Goal: Transaction & Acquisition: Purchase product/service

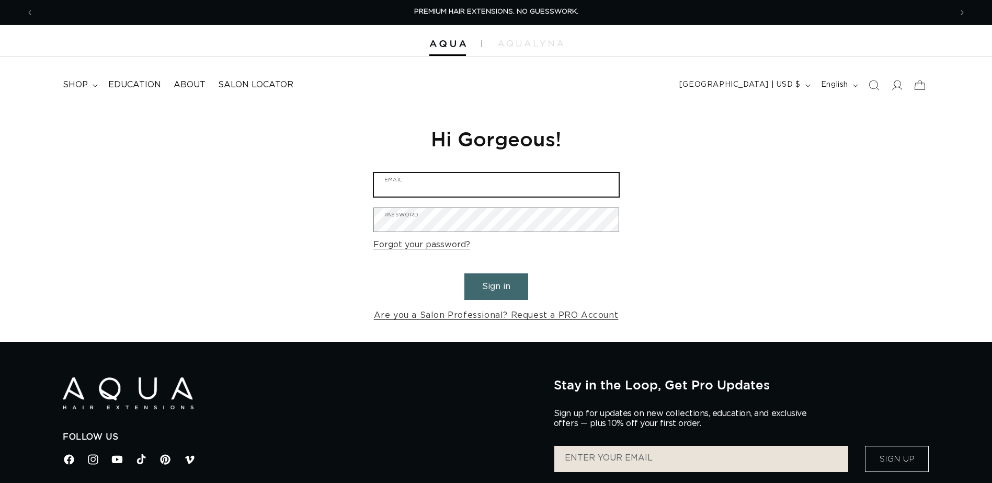
type input "Laceyhurleysalon@gmail.com"
click at [489, 295] on button "Sign in" at bounding box center [496, 286] width 64 height 27
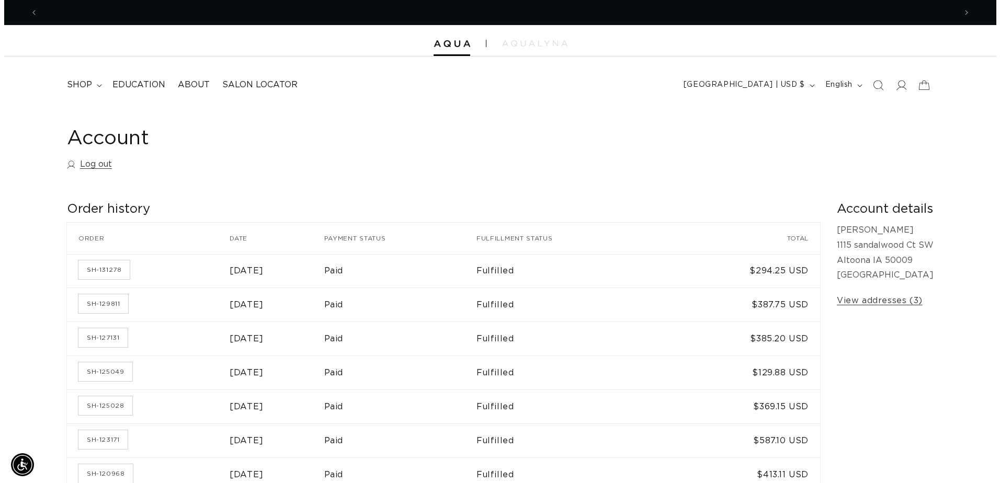
scroll to position [0, 918]
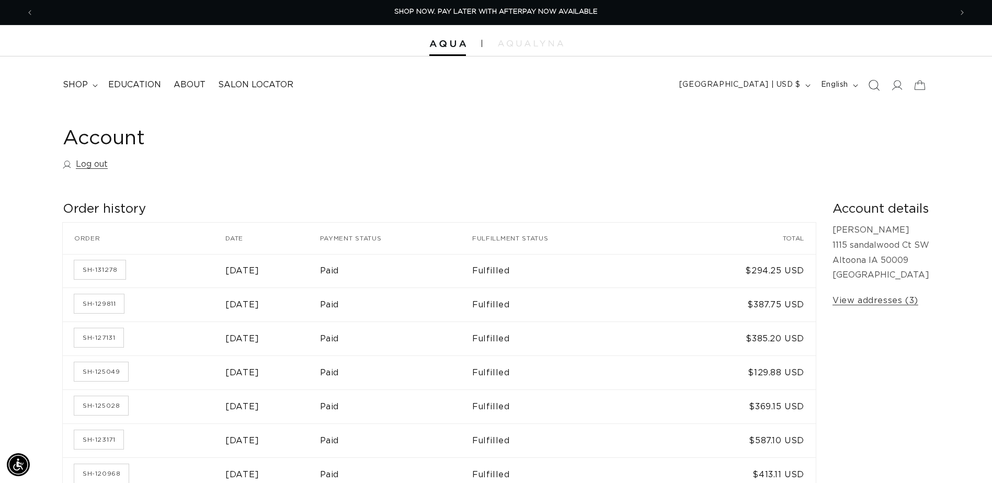
click at [873, 88] on icon "Search" at bounding box center [873, 84] width 11 height 11
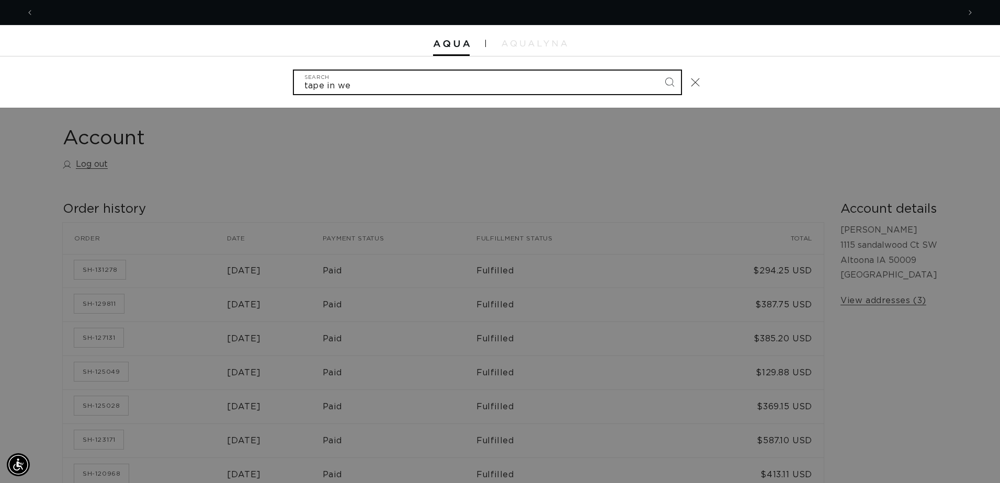
scroll to position [0, 1851]
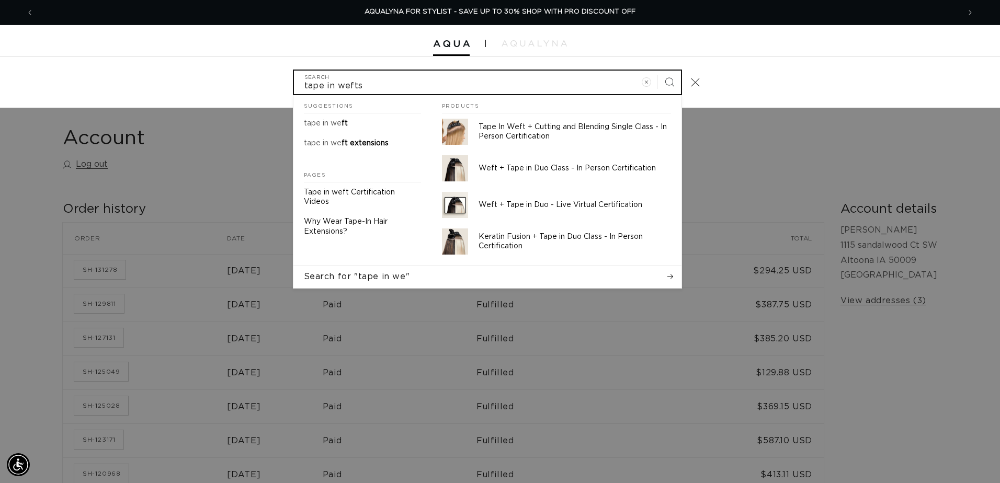
type input "tape in wefts"
click at [658, 71] on button "Search" at bounding box center [669, 82] width 23 height 23
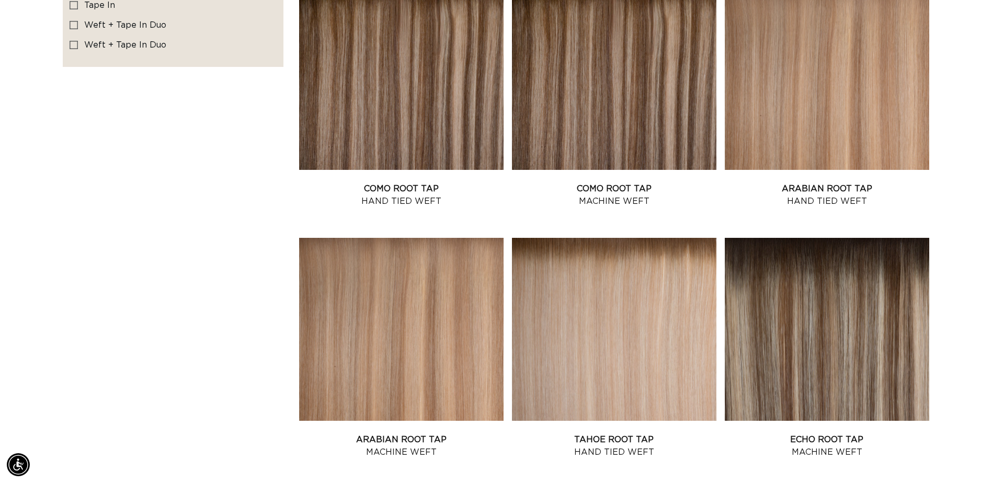
scroll to position [1026, 0]
click at [799, 182] on link "Arabian Root Tap Hand Tied Weft" at bounding box center [827, 194] width 204 height 25
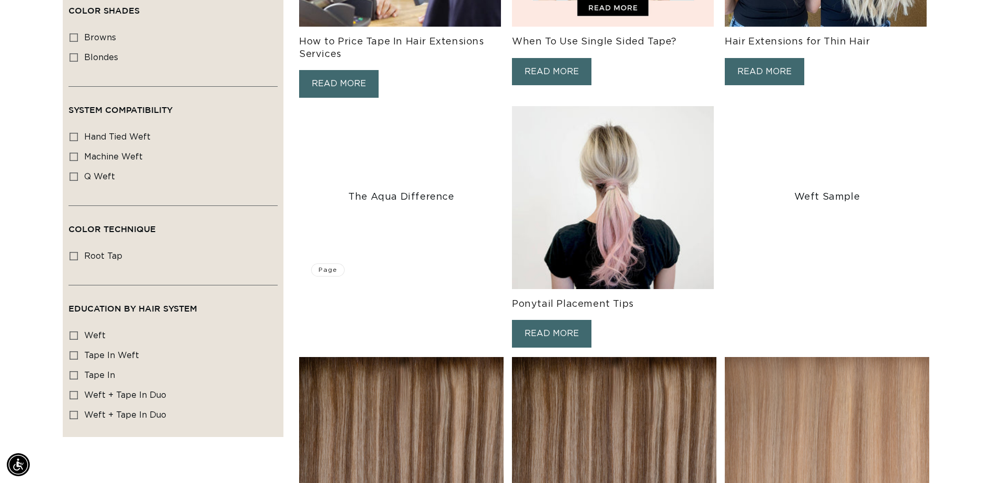
scroll to position [0, 918]
click at [76, 351] on icon at bounding box center [74, 355] width 8 height 8
click at [76, 351] on input "Tape In Weft Tape In Weft (1 product)" at bounding box center [74, 355] width 8 height 8
checkbox input "true"
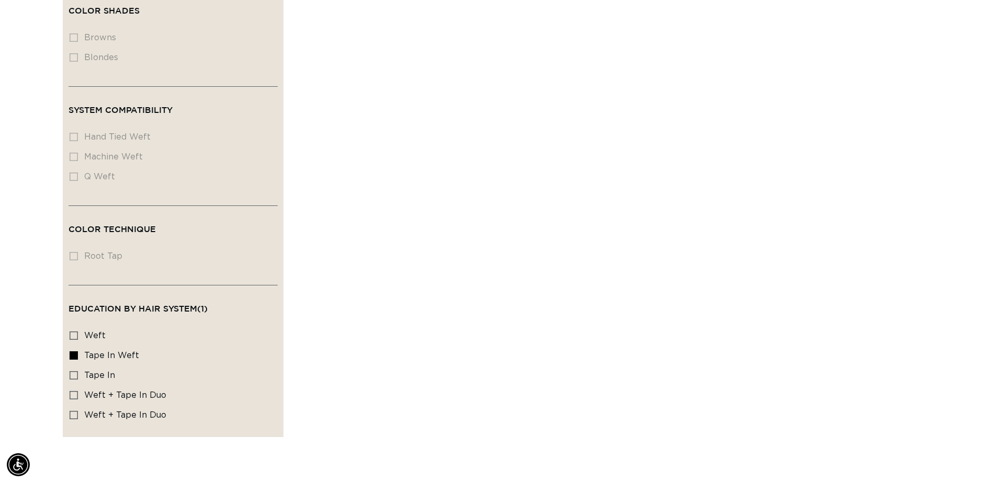
scroll to position [0, 1835]
click at [76, 351] on icon at bounding box center [74, 355] width 8 height 8
click at [76, 351] on input "Tape In Weft Tape In Weft (1 product)" at bounding box center [74, 355] width 8 height 8
checkbox input "false"
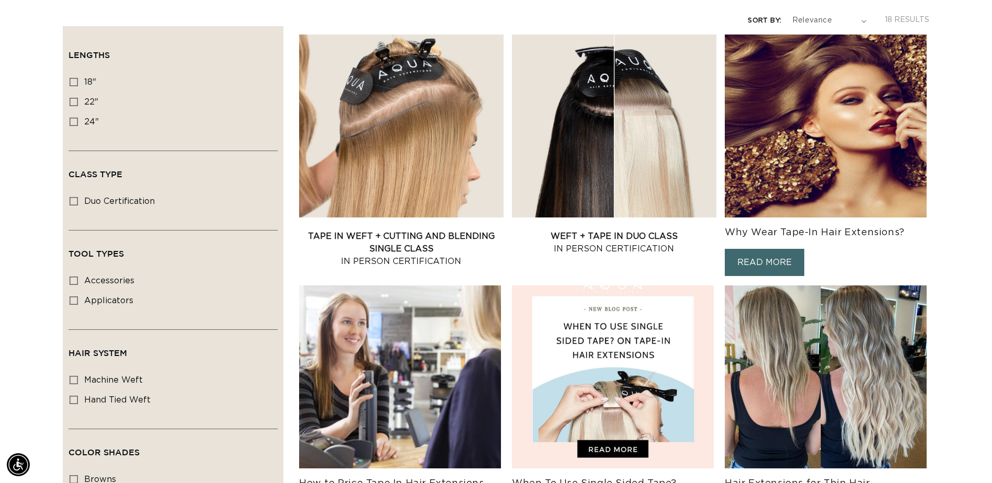
scroll to position [0, 1835]
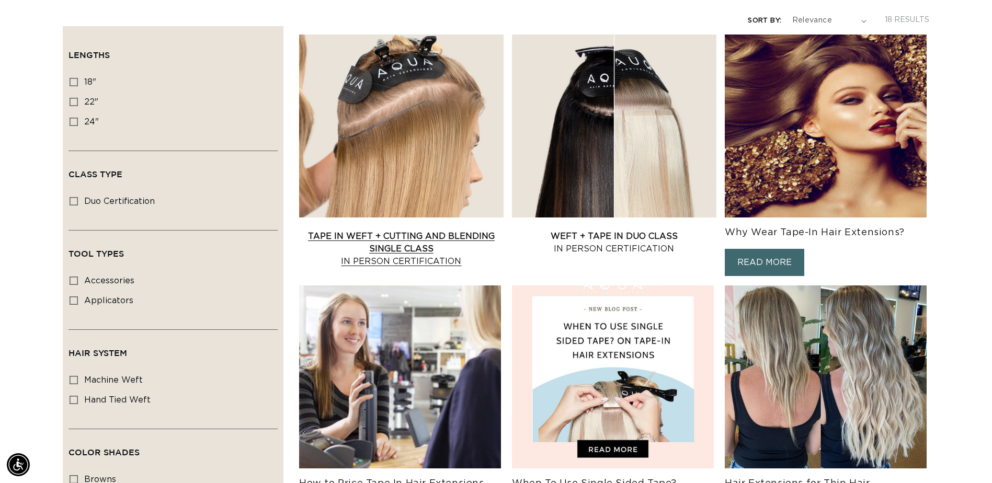
click at [366, 230] on link "Tape In Weft + Cutting and Blending Single Class In Person Certification" at bounding box center [401, 249] width 204 height 38
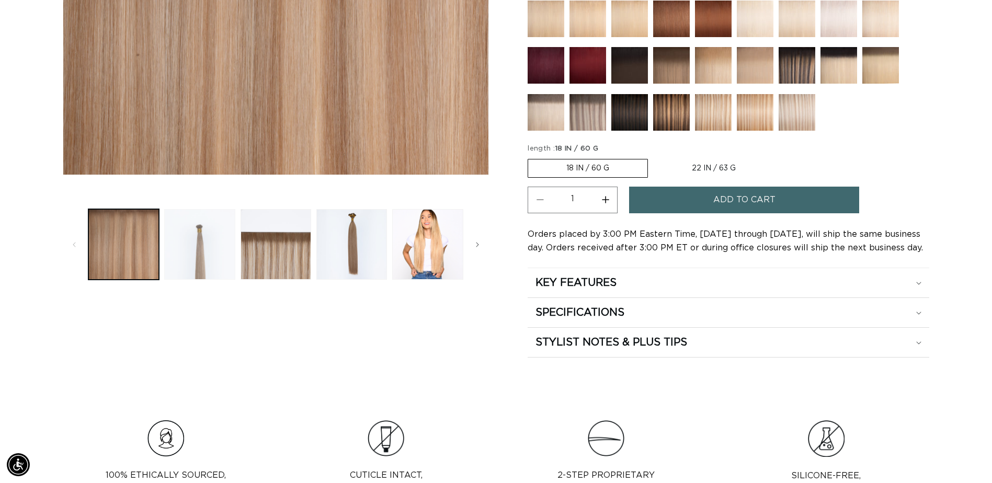
click at [199, 250] on button "Load image 2 in gallery view" at bounding box center [199, 244] width 71 height 71
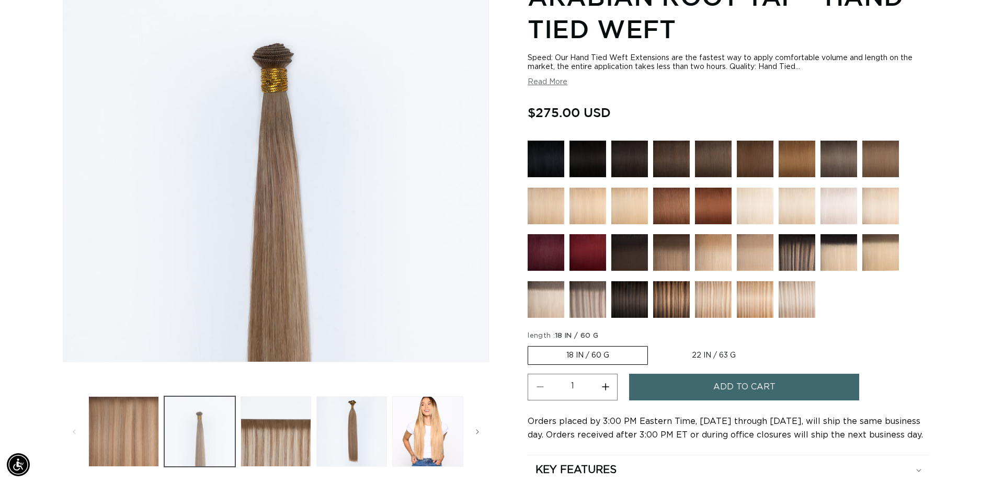
scroll to position [144, 0]
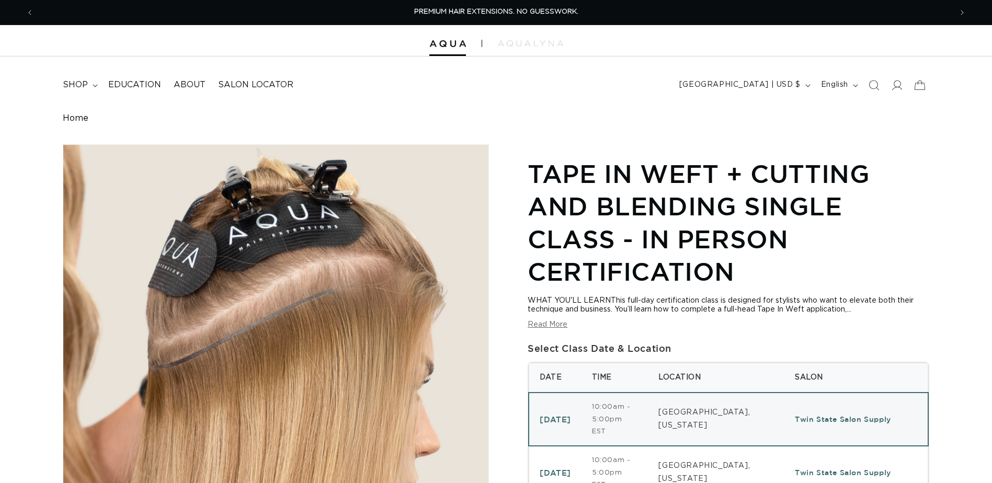
select select "46740431503588"
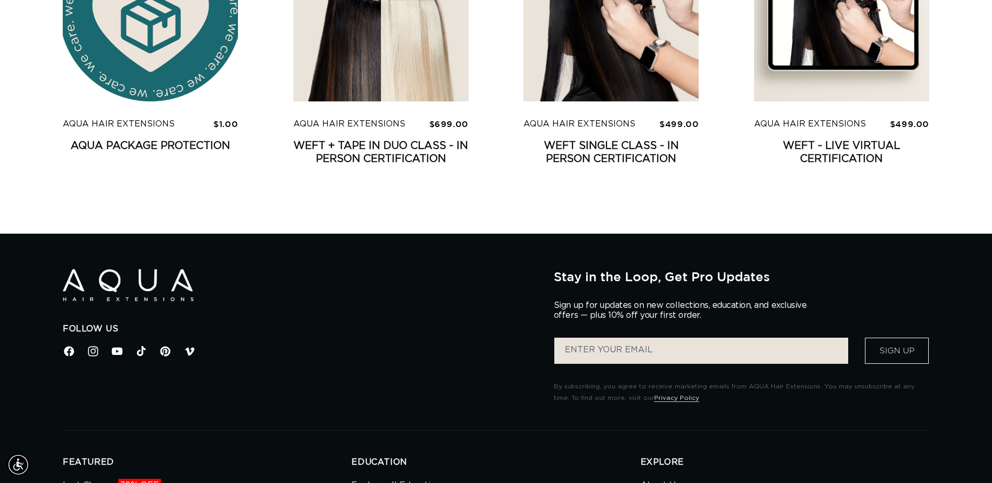
scroll to position [1730, 0]
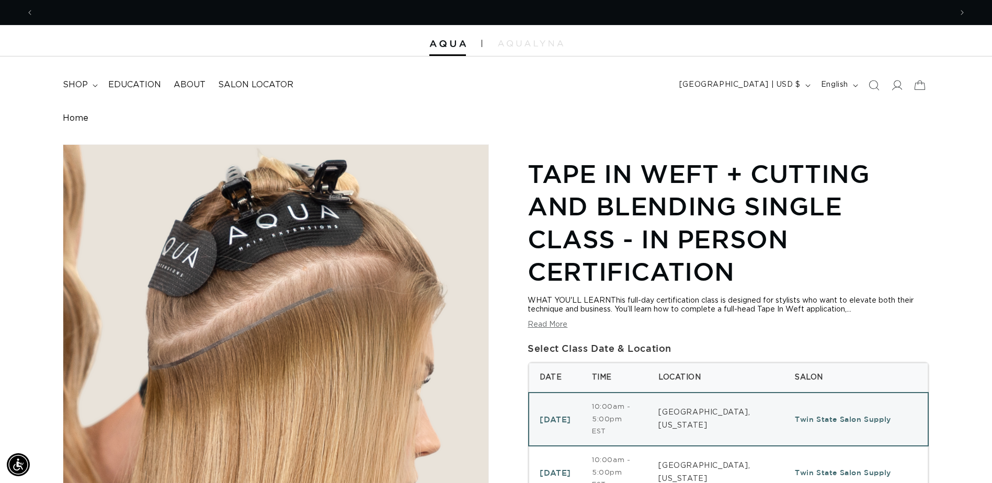
scroll to position [0, 918]
